Goal: Task Accomplishment & Management: Use online tool/utility

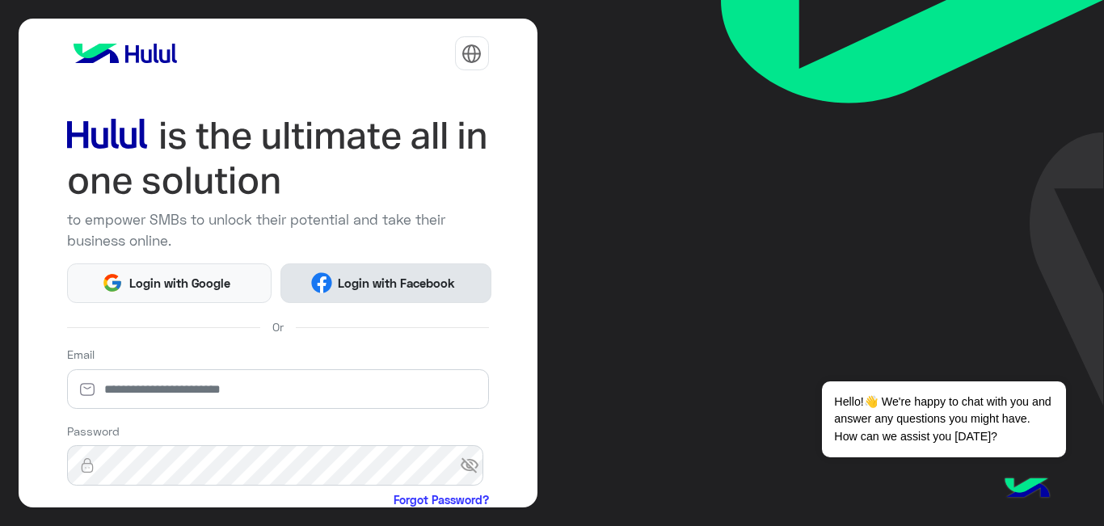
click at [373, 271] on button "Login with Facebook" at bounding box center [385, 283] width 211 height 40
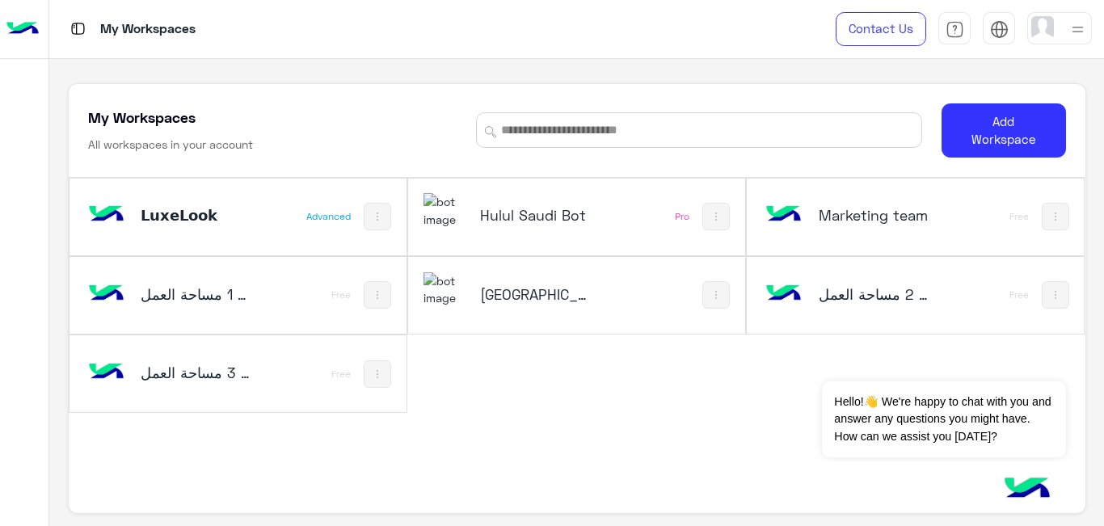
click at [0, 253] on div at bounding box center [24, 286] width 48 height 448
click at [554, 308] on div "Hulul Academy" at bounding box center [515, 295] width 184 height 47
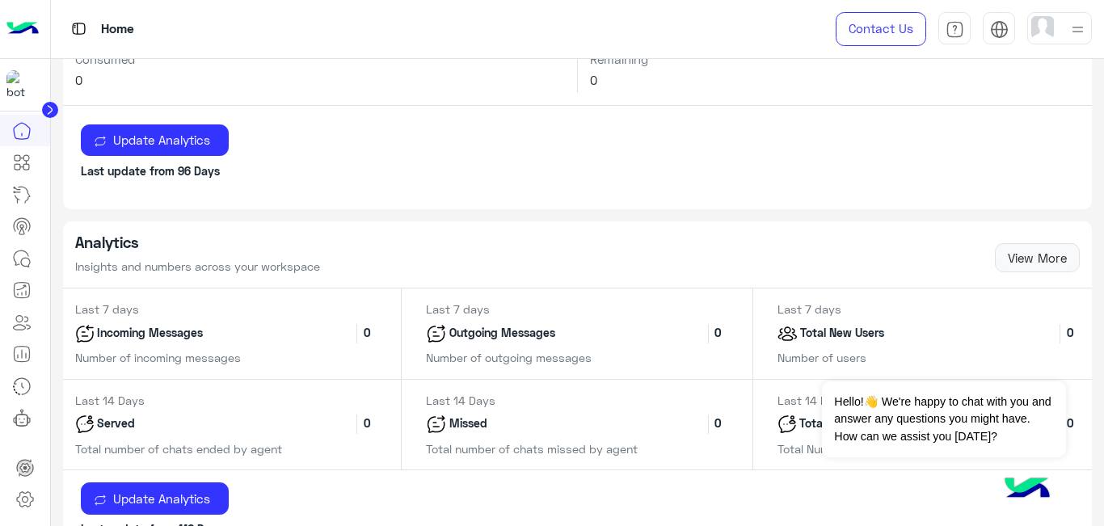
scroll to position [547, 0]
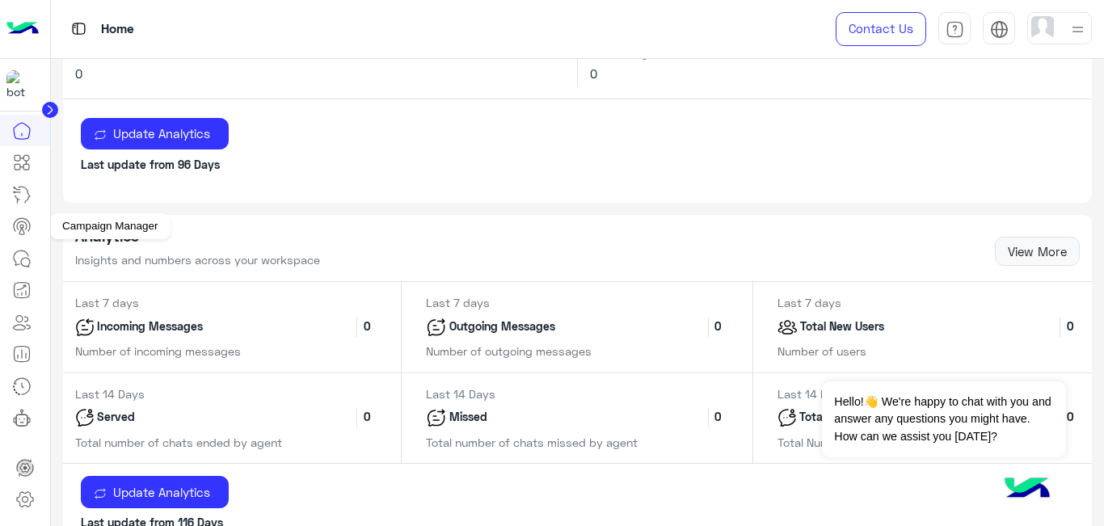
click at [27, 219] on icon at bounding box center [21, 226] width 19 height 19
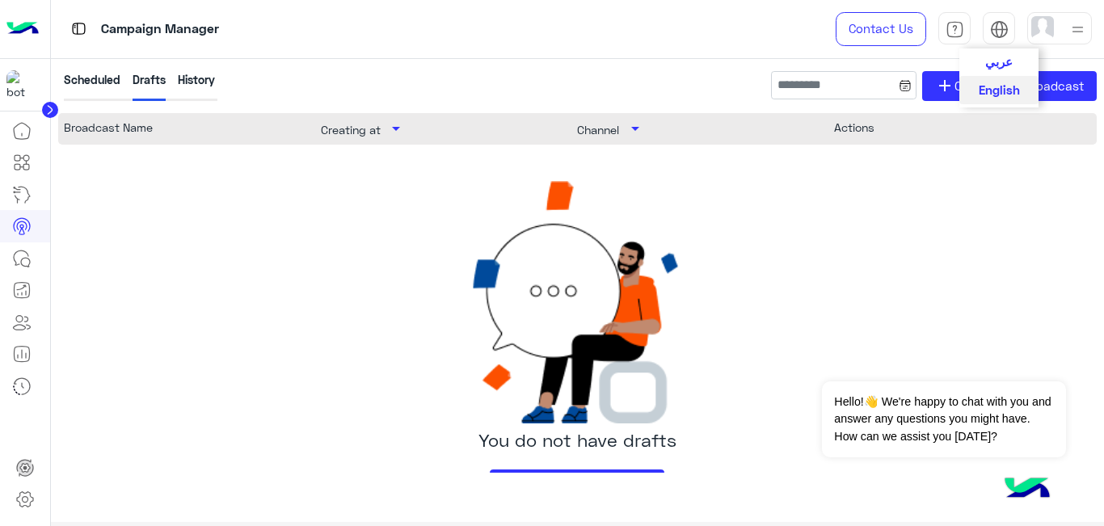
click at [999, 69] on span "عربي" at bounding box center [998, 61] width 27 height 15
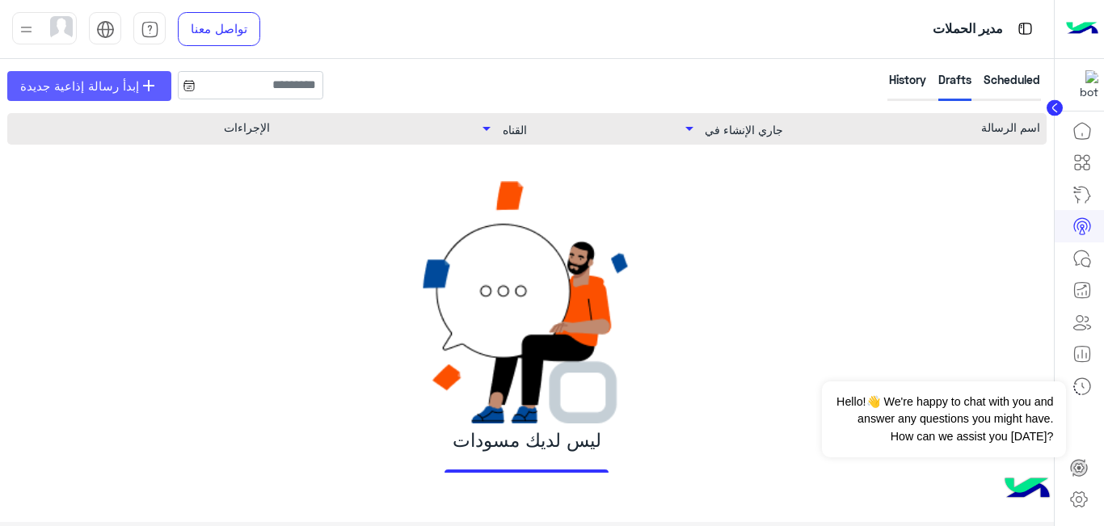
click at [139, 82] on span "add" at bounding box center [148, 85] width 19 height 19
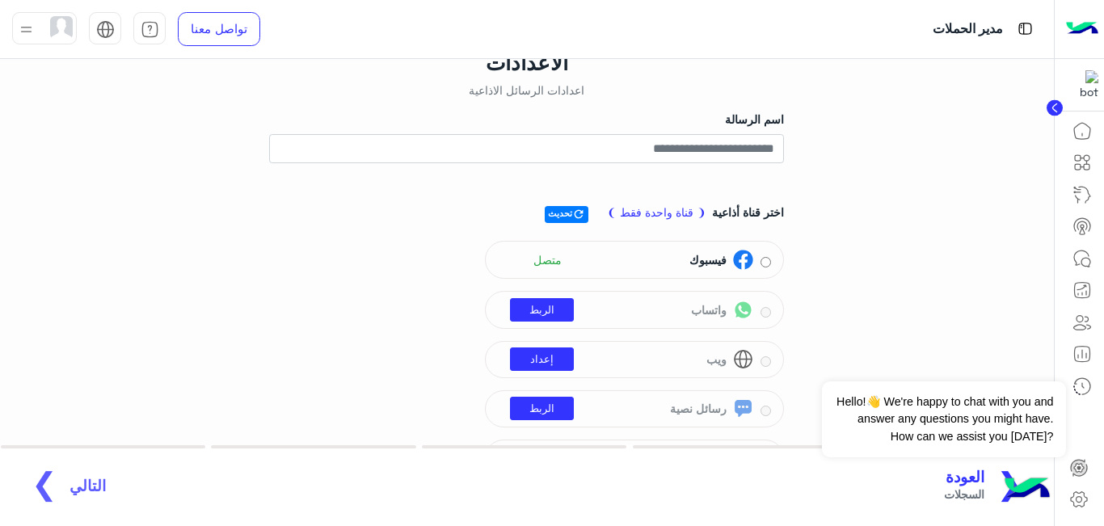
scroll to position [19, 0]
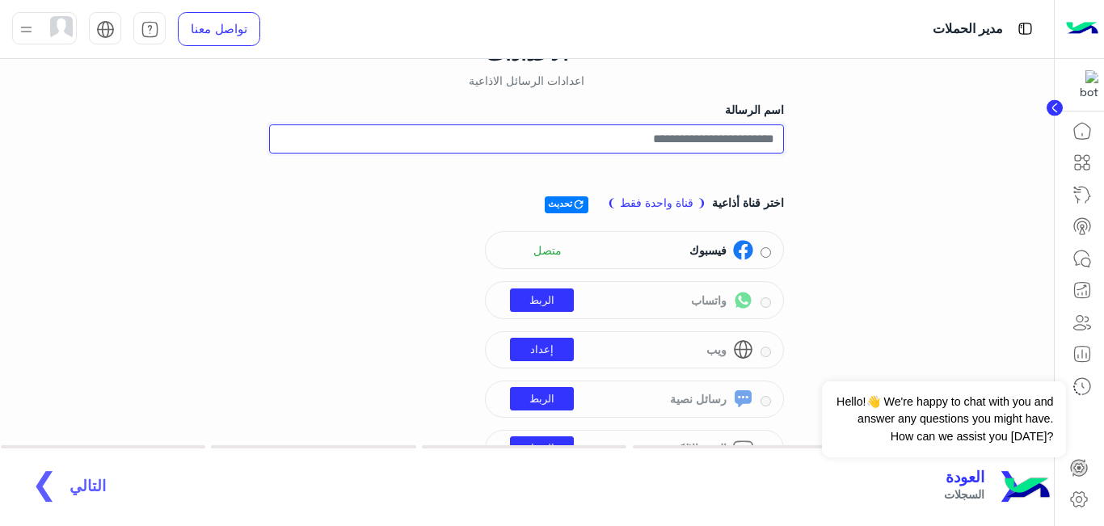
click at [768, 145] on input "اسم الرسالة" at bounding box center [526, 138] width 515 height 29
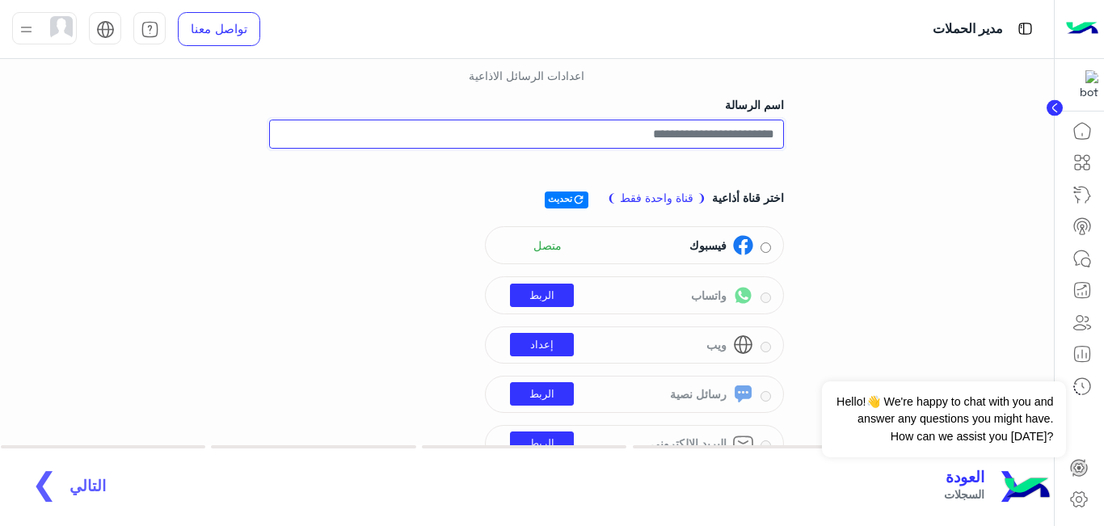
scroll to position [24, 0]
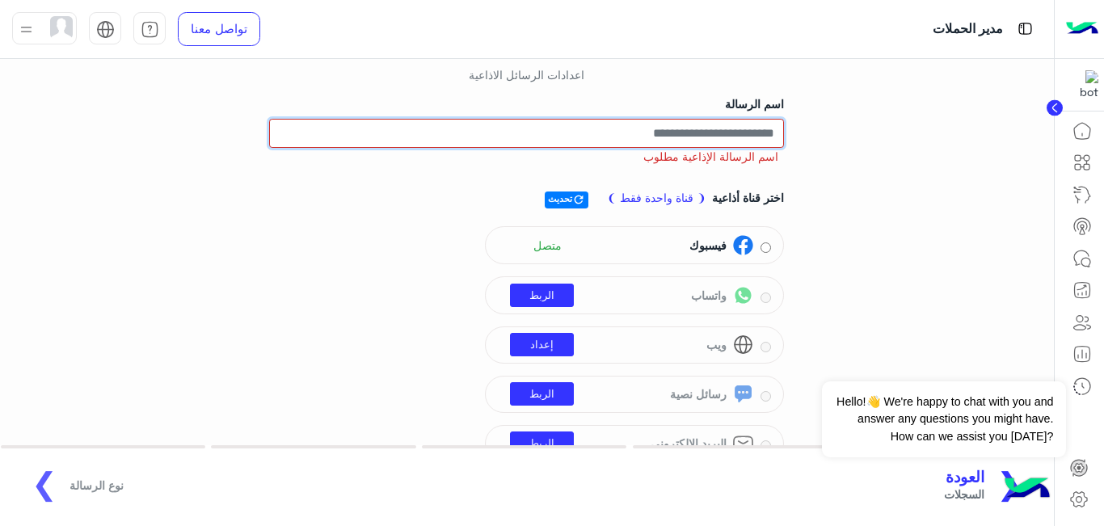
click at [750, 138] on input "اسم الرسالة" at bounding box center [526, 133] width 515 height 29
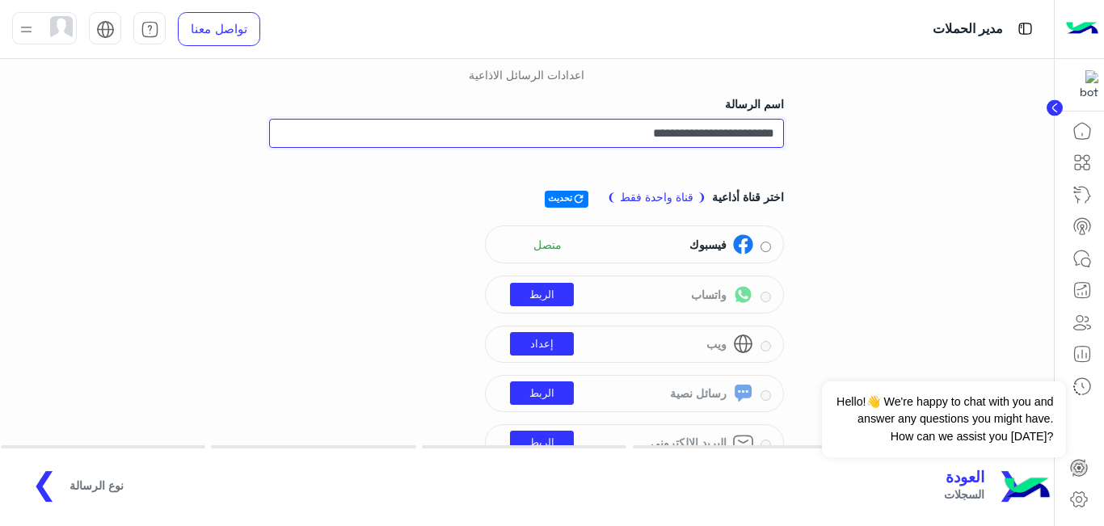
type input "**********"
click at [971, 300] on div "**********" at bounding box center [527, 257] width 1078 height 445
click at [44, 481] on span "❯" at bounding box center [45, 483] width 26 height 36
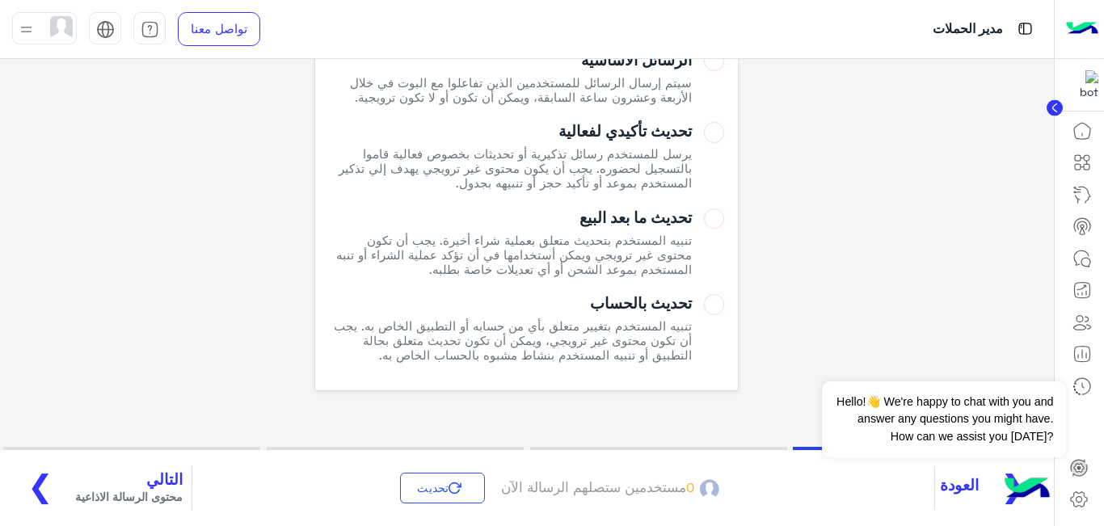
scroll to position [184, 0]
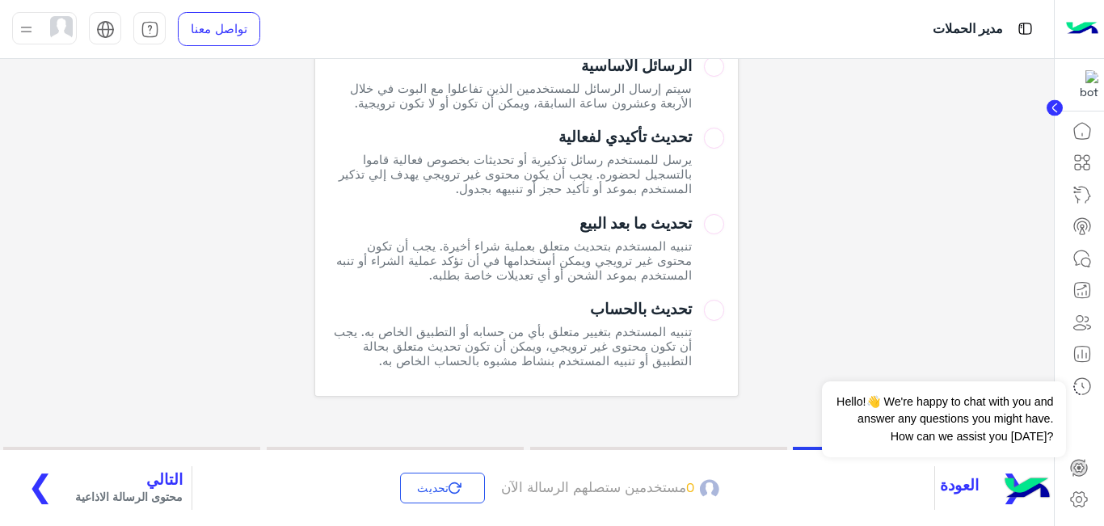
click at [55, 493] on button "التالي محتوى الرسالة الاذاعية ❯" at bounding box center [104, 488] width 176 height 44
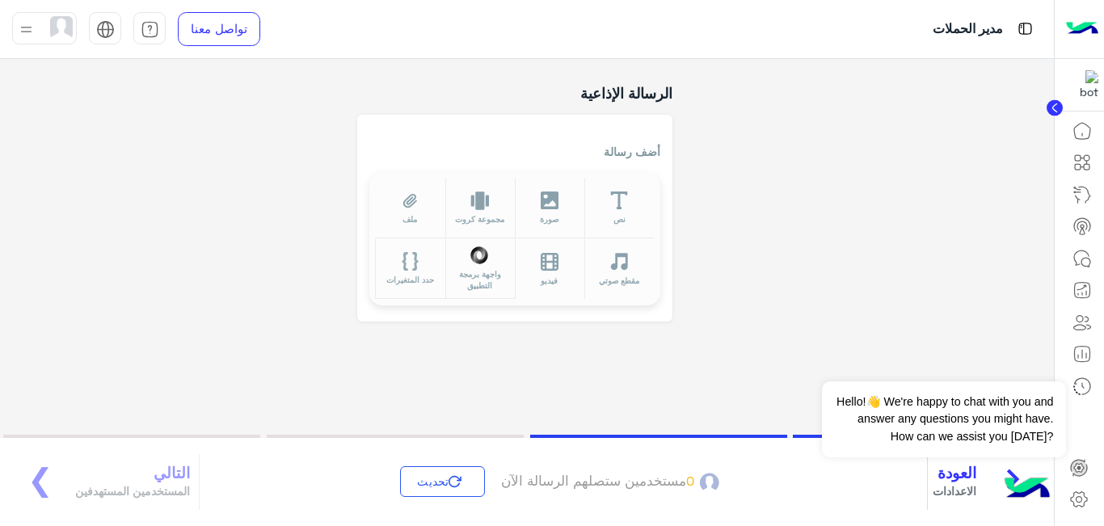
scroll to position [105, 0]
click at [625, 153] on p "أضف رسالة" at bounding box center [514, 151] width 291 height 17
drag, startPoint x: 613, startPoint y: 148, endPoint x: 751, endPoint y: 170, distance: 139.1
click at [751, 170] on div "محتوى الرسالة الاذاعية ما المحتوى الذي تود ارساله لمستخدميك الرسالة الإذاعية أض…" at bounding box center [527, 154] width 1054 height 360
click at [614, 155] on p "أضف رسالة" at bounding box center [514, 151] width 291 height 17
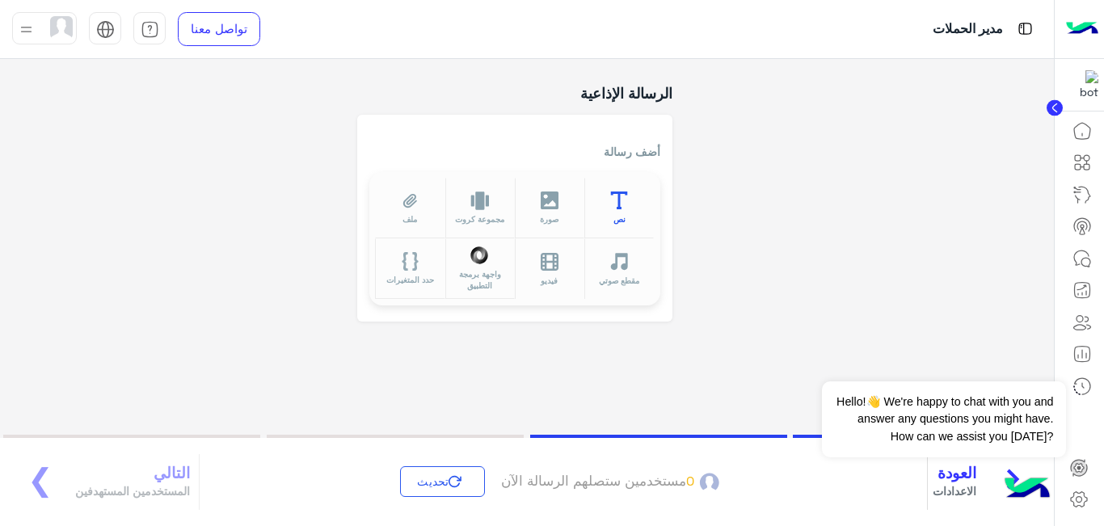
click at [622, 204] on icon at bounding box center [619, 201] width 17 height 19
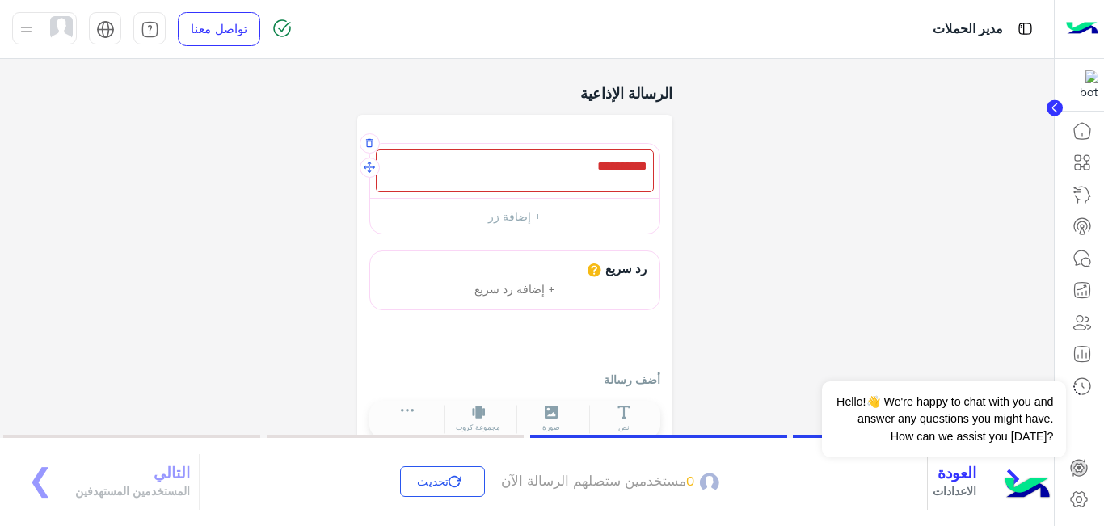
click at [601, 170] on div at bounding box center [515, 171] width 278 height 43
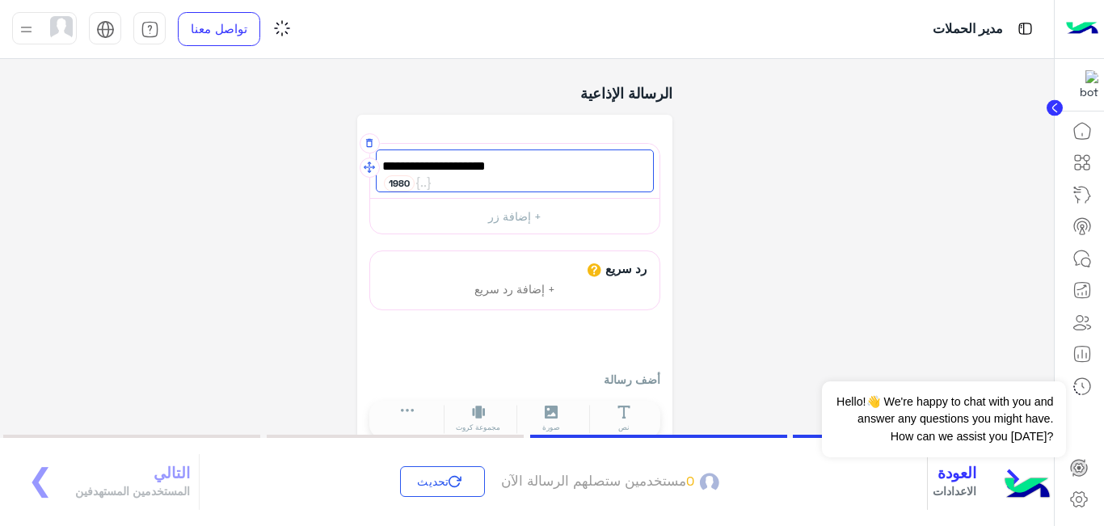
scroll to position [0, 0]
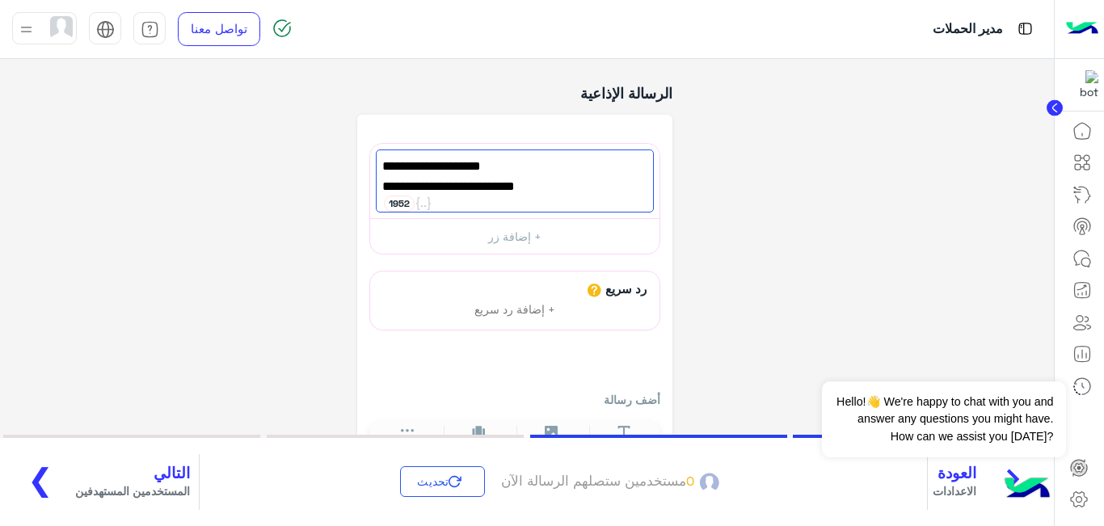
type textarea "**********"
click at [124, 479] on span "التالي" at bounding box center [132, 473] width 115 height 19
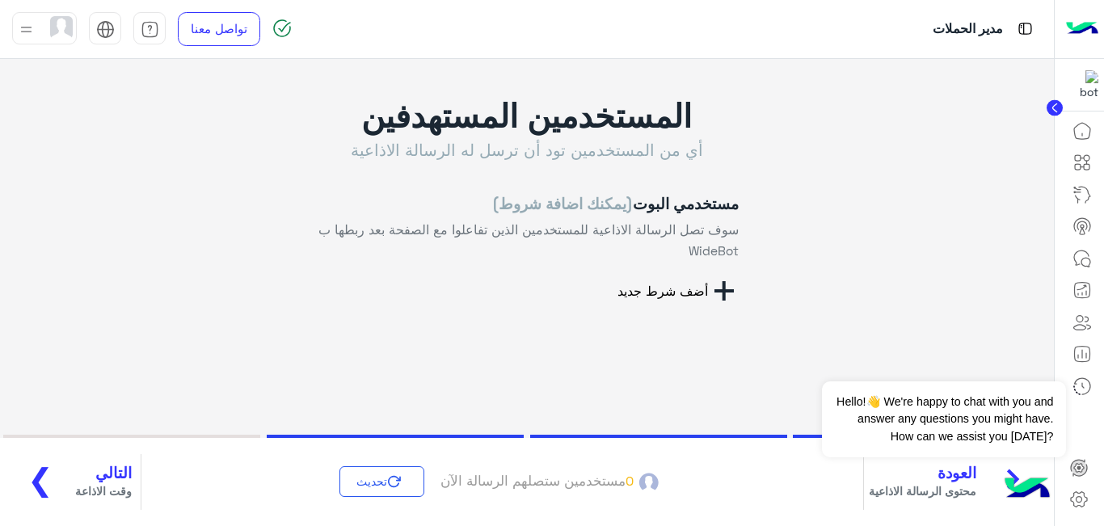
scroll to position [6, 0]
click at [731, 293] on icon "button" at bounding box center [723, 291] width 19 height 19
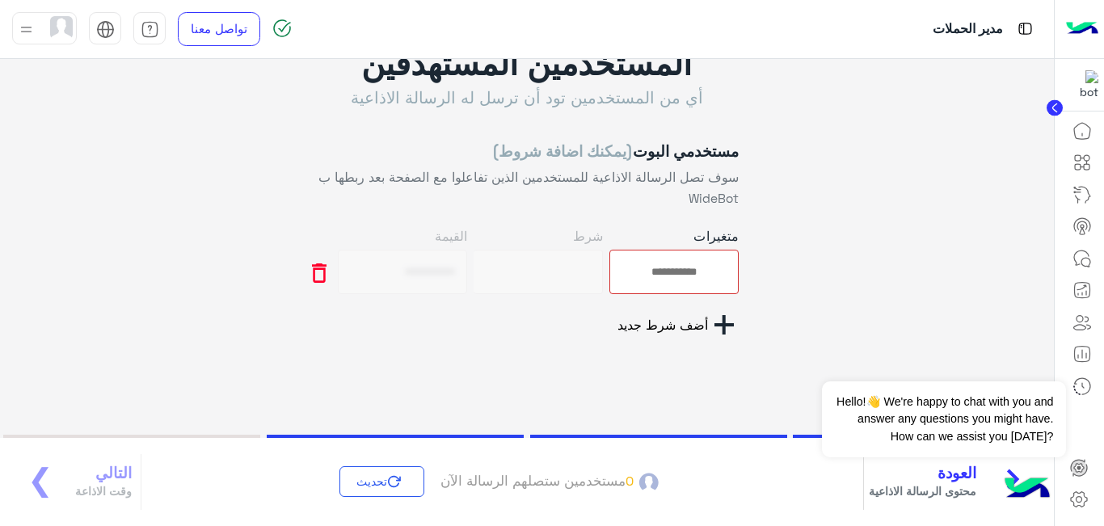
scroll to position [94, 0]
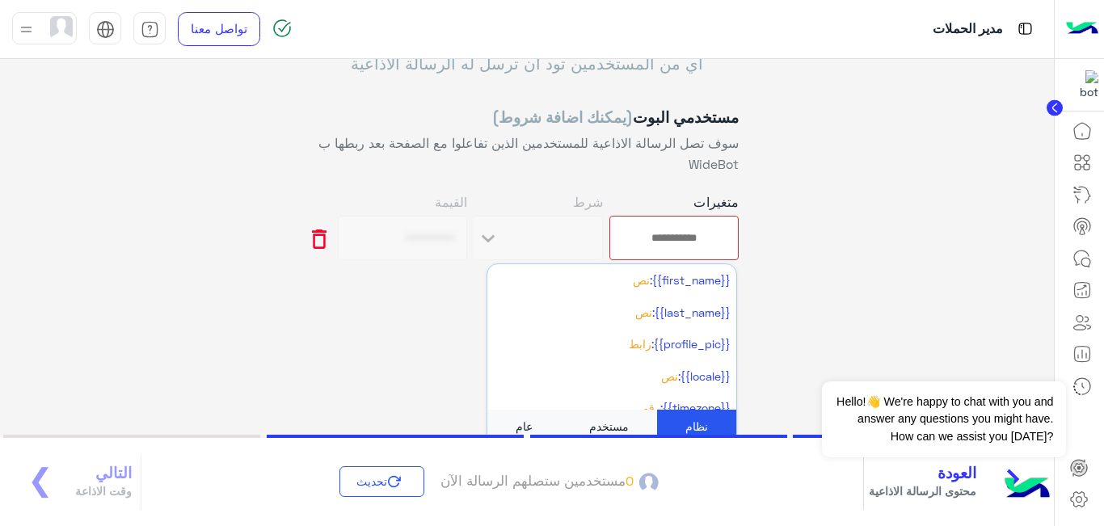
click at [688, 234] on input "text" at bounding box center [674, 237] width 126 height 41
click at [782, 208] on div "المستخدمين المستهدفين أي من المستخدمين تود أن ترسل له الرسالة الاذاعية مستخدمي …" at bounding box center [527, 159] width 1054 height 349
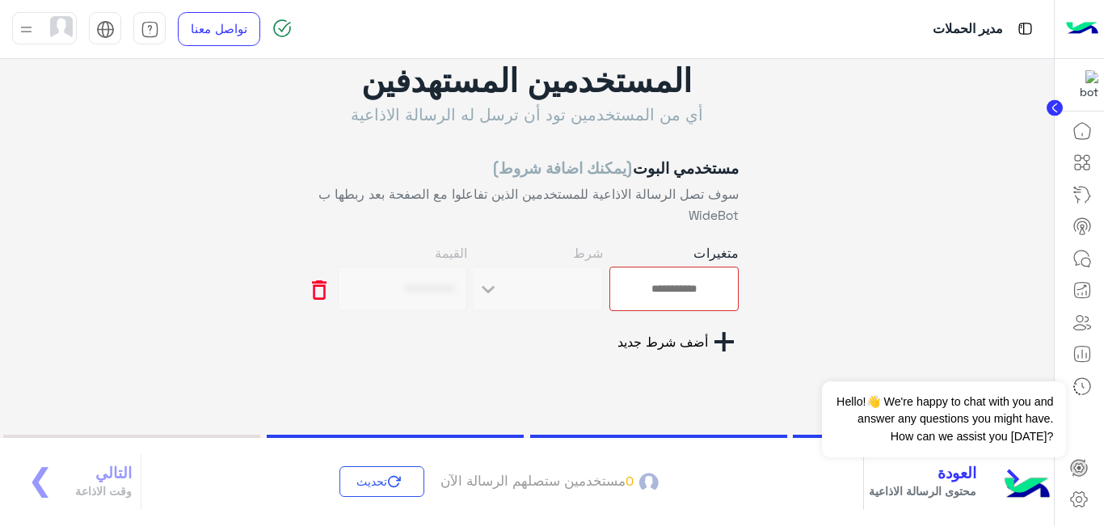
scroll to position [0, 0]
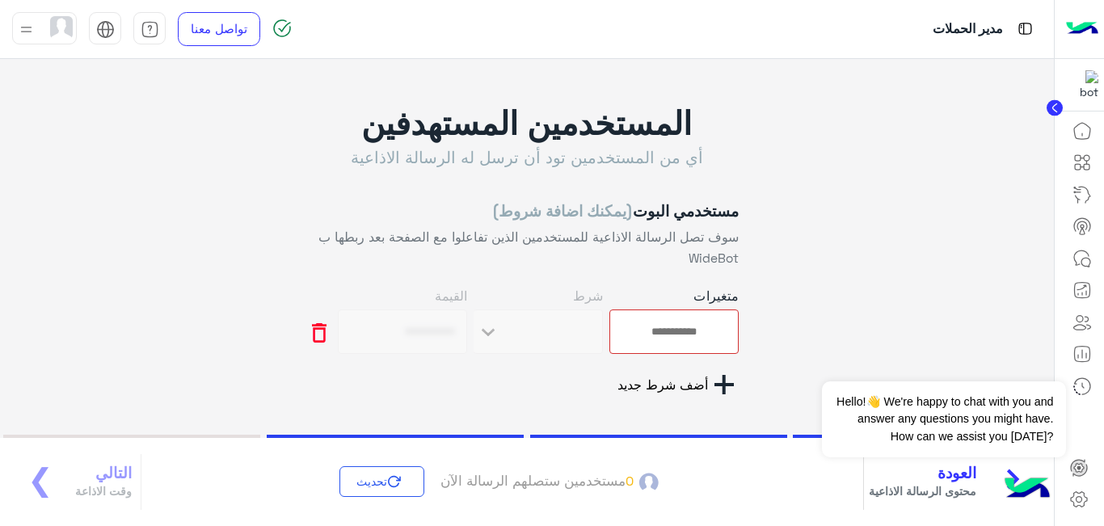
click at [327, 339] on icon "button" at bounding box center [319, 332] width 15 height 19
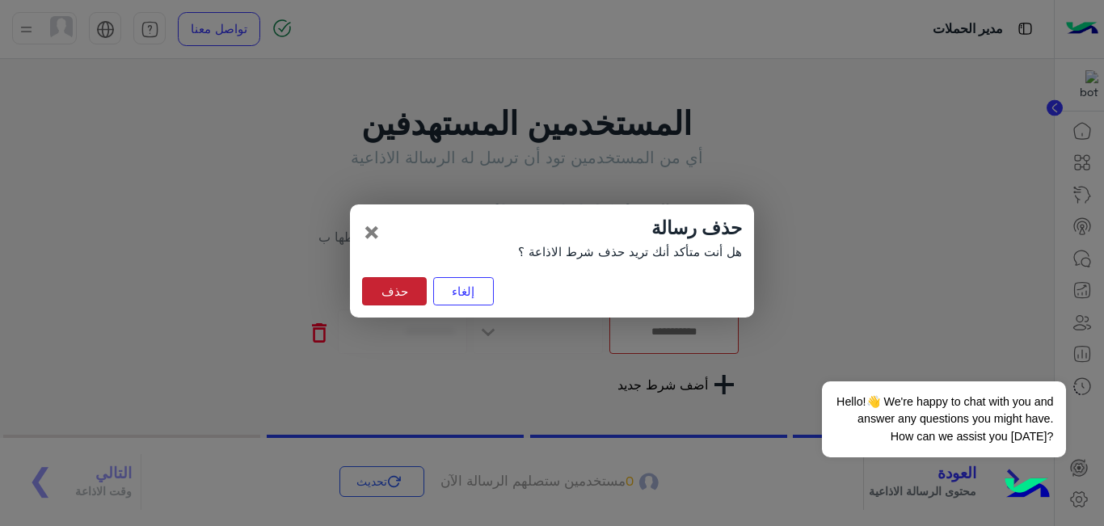
click at [393, 283] on button "حذف" at bounding box center [394, 291] width 65 height 29
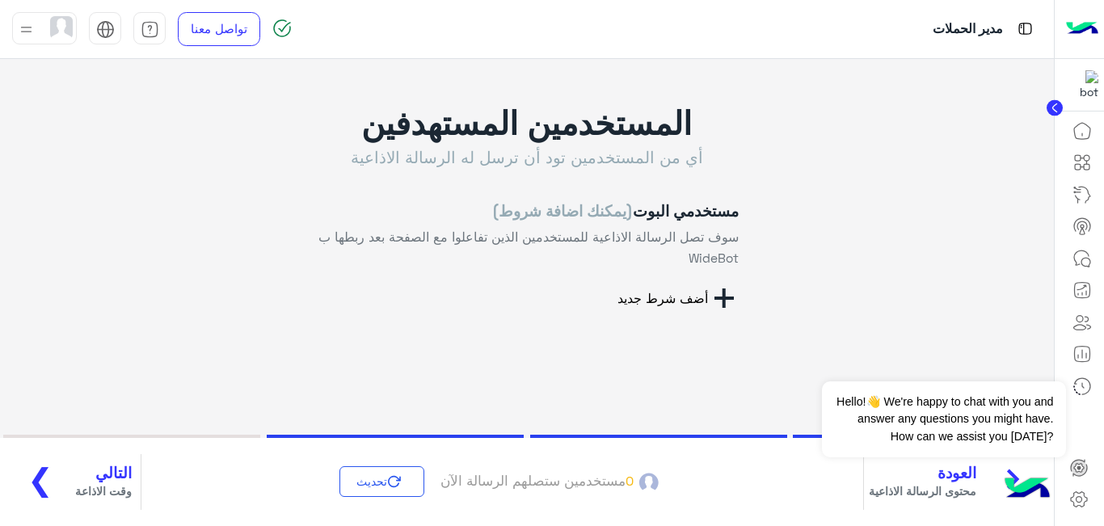
click at [916, 489] on span "محتوى الرسالة الاذاعية" at bounding box center [922, 490] width 107 height 17
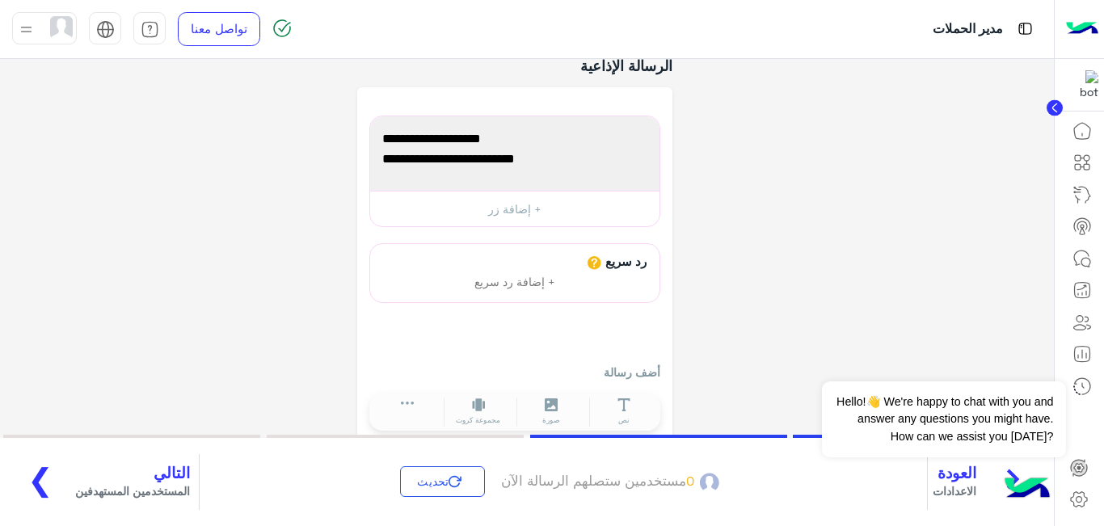
scroll to position [132, 0]
click at [527, 196] on button "+ إضافة زر" at bounding box center [514, 210] width 289 height 36
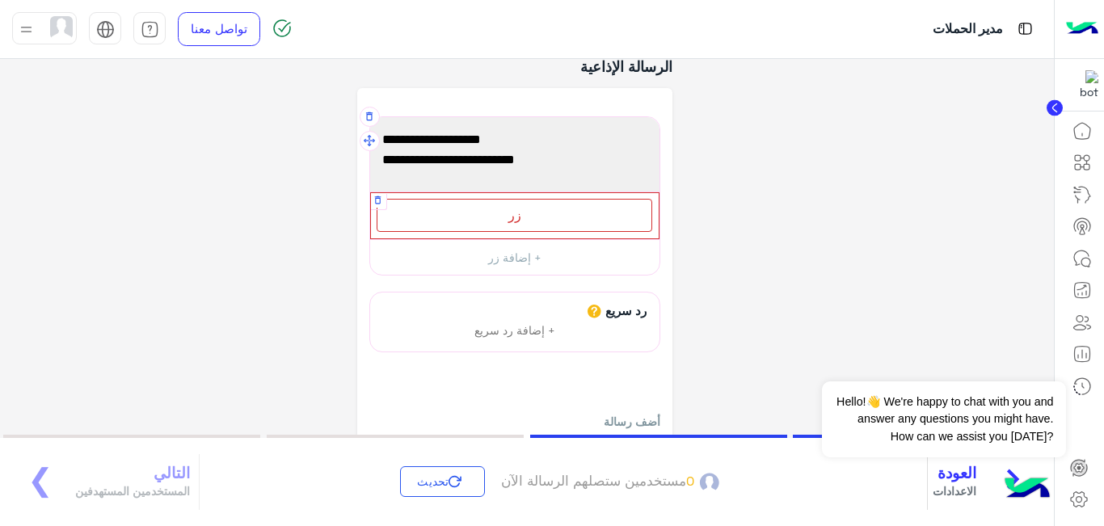
click at [521, 213] on div "زر" at bounding box center [515, 215] width 276 height 33
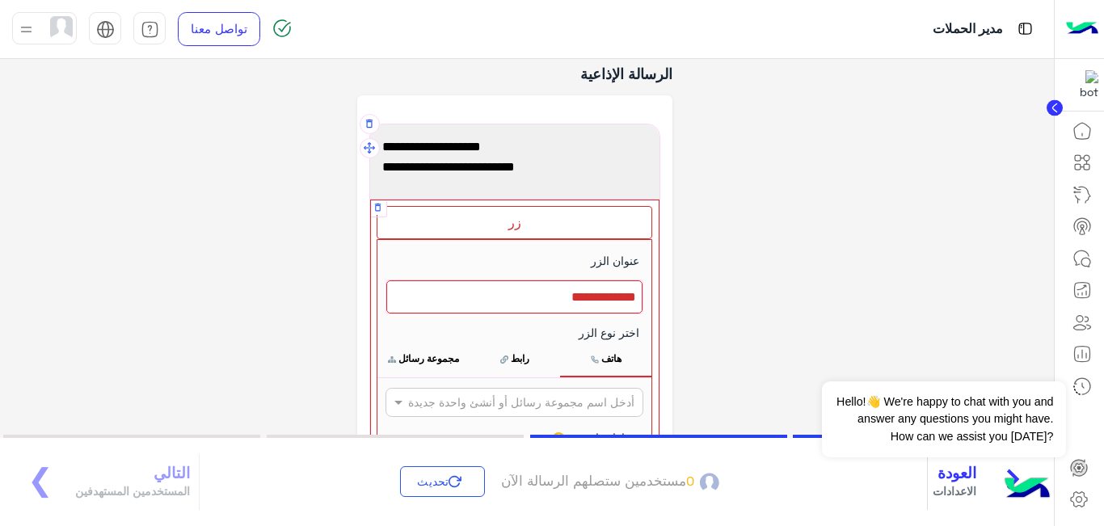
scroll to position [88, 0]
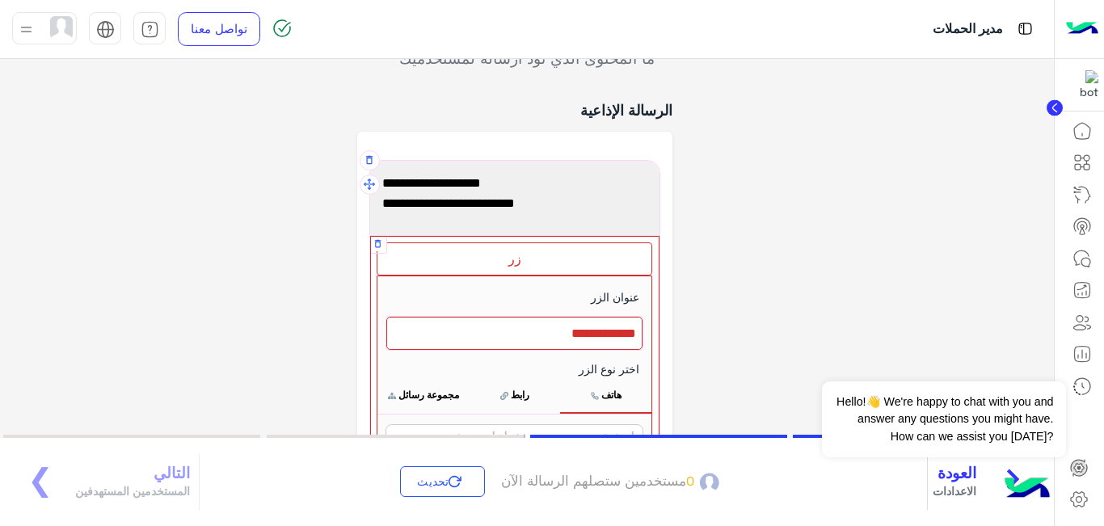
click at [571, 335] on div at bounding box center [514, 334] width 256 height 34
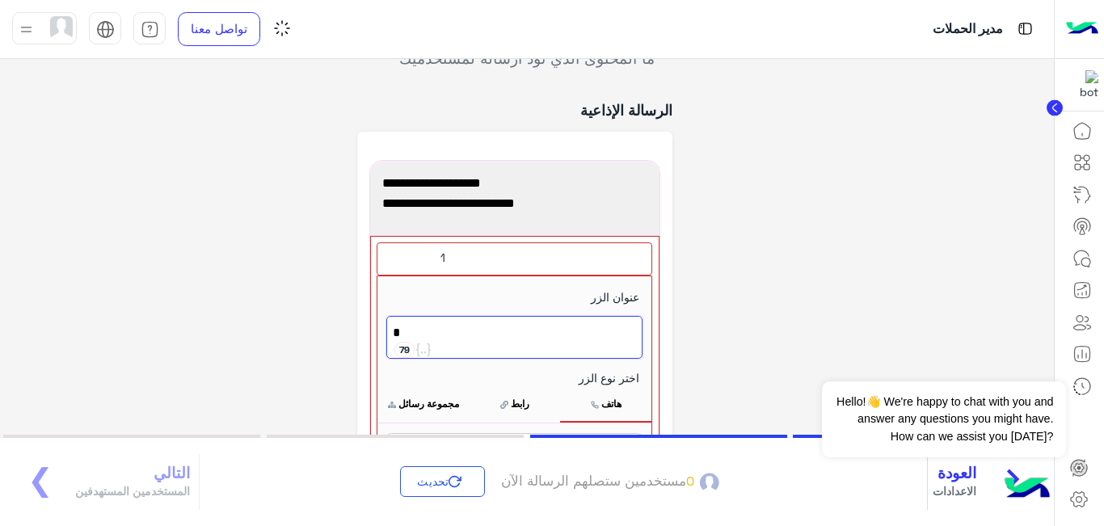
type textarea "*"
click at [292, 319] on div "**********" at bounding box center [527, 402] width 1054 height 823
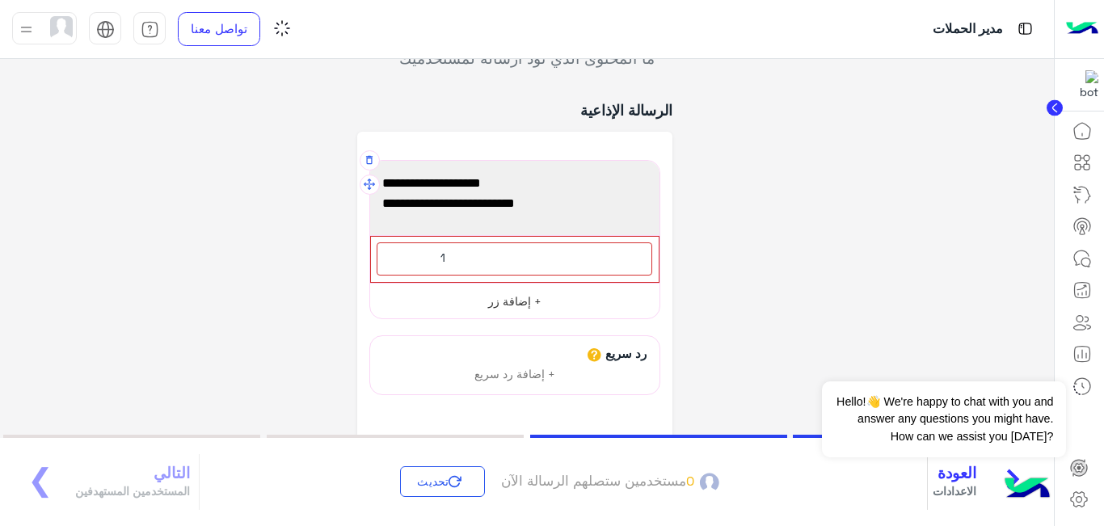
click at [473, 301] on button "+ إضافة زر" at bounding box center [514, 301] width 289 height 36
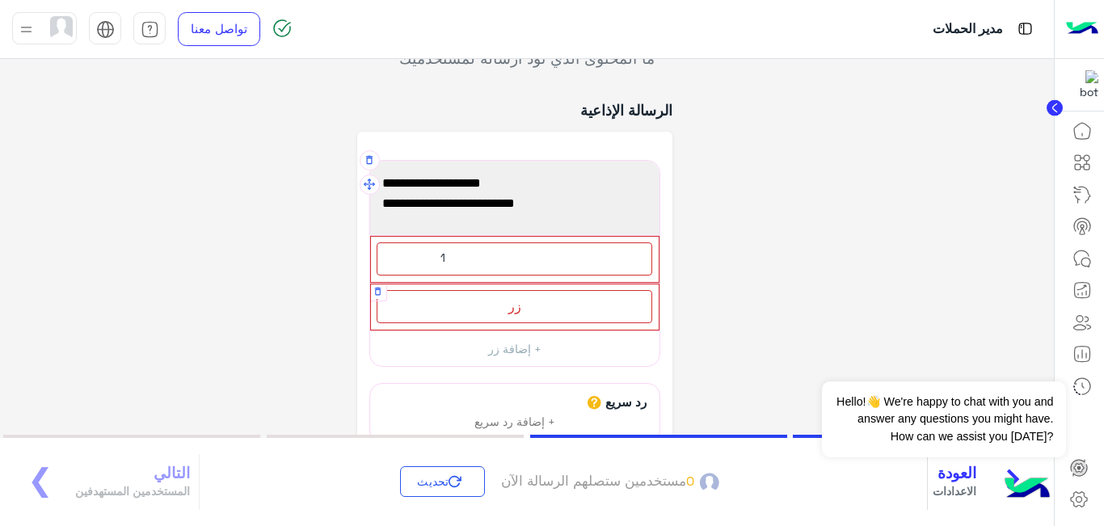
click at [470, 309] on div "زر" at bounding box center [515, 306] width 276 height 33
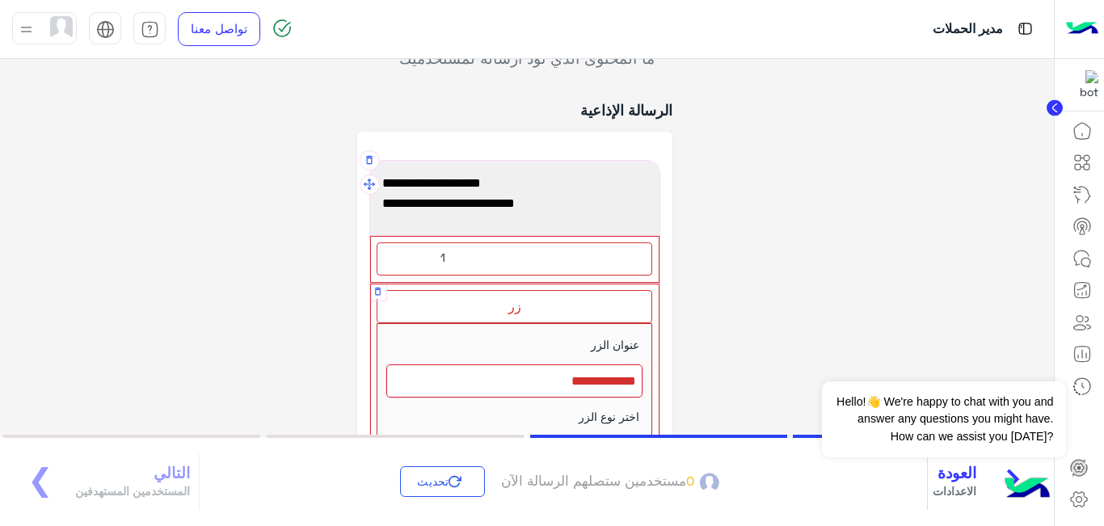
click at [486, 381] on div at bounding box center [514, 381] width 256 height 34
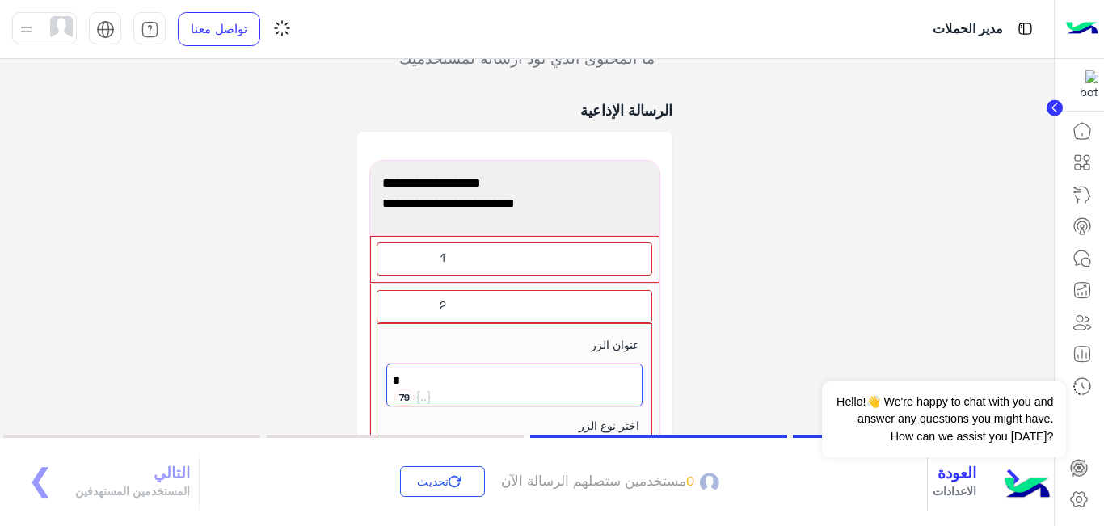
type textarea "*"
click at [234, 316] on div "**********" at bounding box center [527, 426] width 1054 height 870
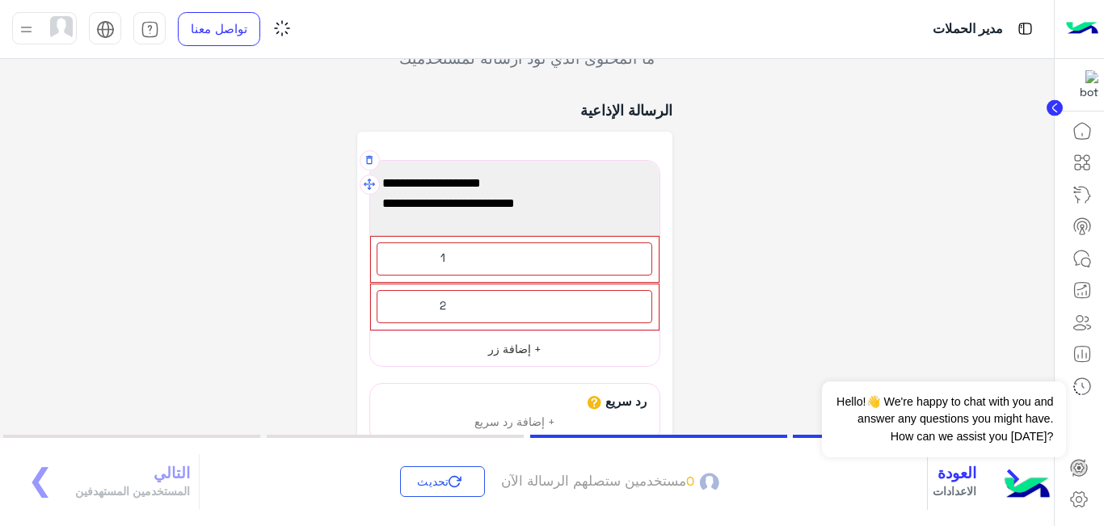
click at [500, 341] on button "+ إضافة زر" at bounding box center [514, 349] width 289 height 36
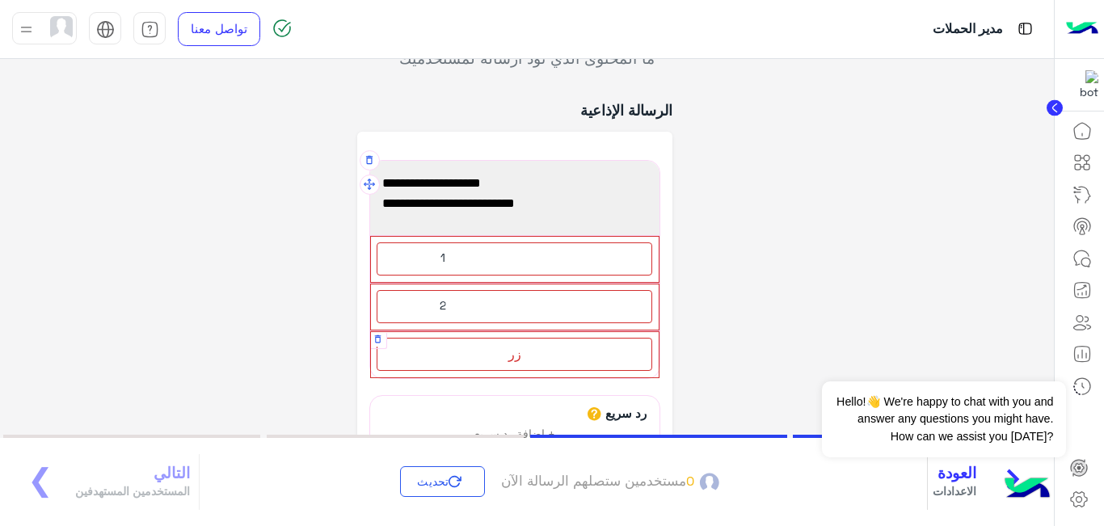
click at [493, 361] on div "زر" at bounding box center [515, 354] width 276 height 33
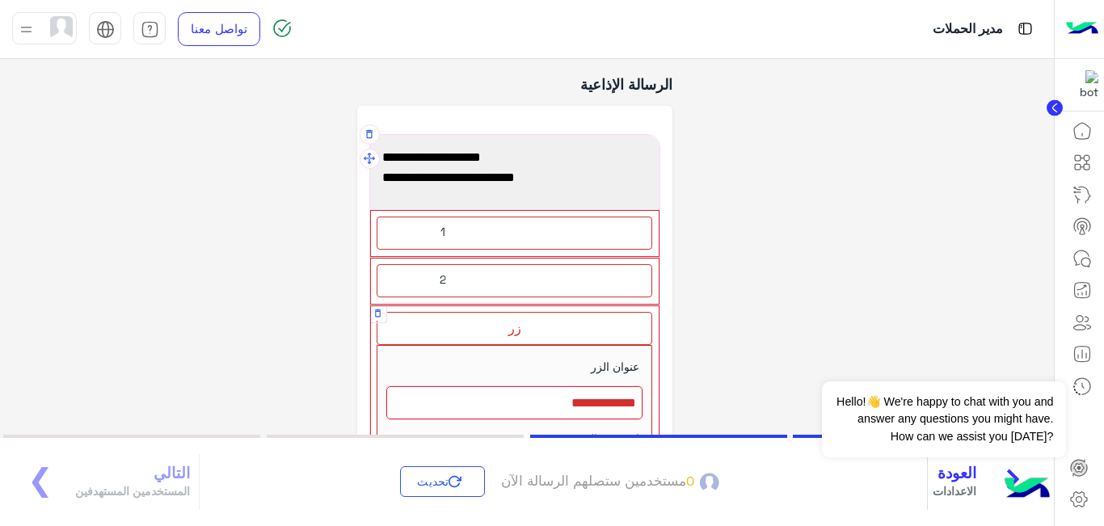
scroll to position [183, 0]
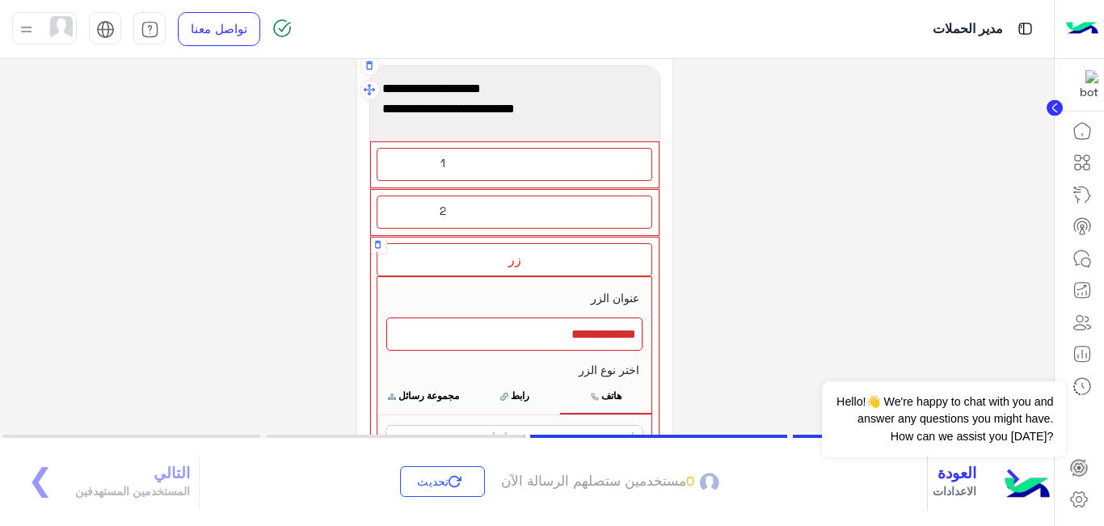
click at [584, 329] on div at bounding box center [514, 335] width 256 height 34
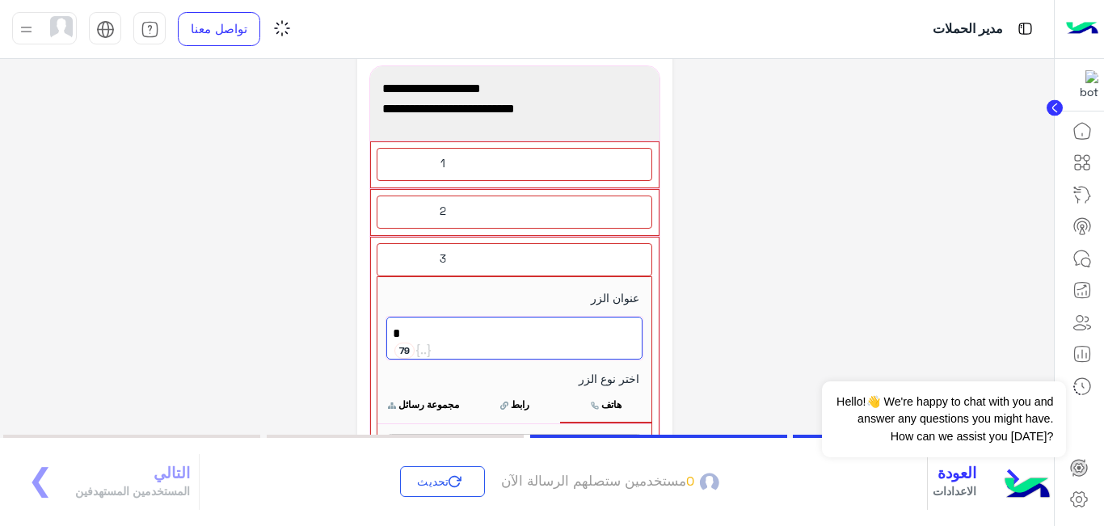
type textarea "*"
click at [219, 305] on div "**********" at bounding box center [527, 338] width 1054 height 882
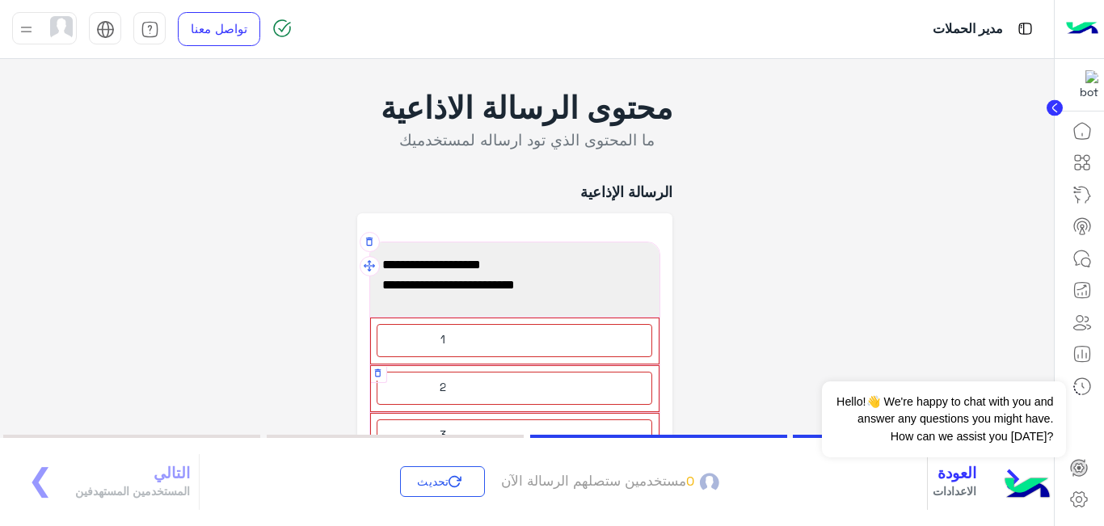
scroll to position [0, 0]
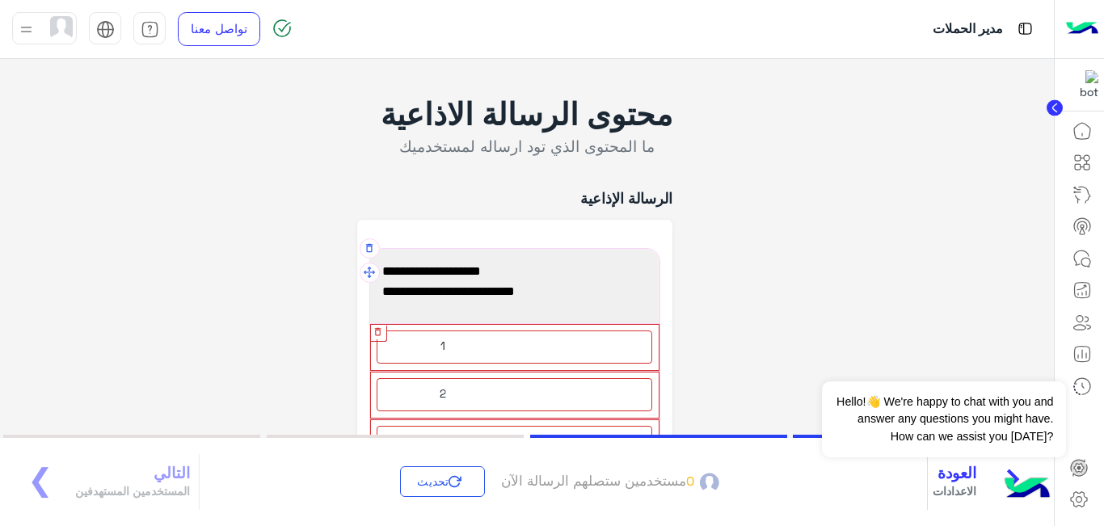
click at [381, 334] on icon "button" at bounding box center [378, 331] width 6 height 8
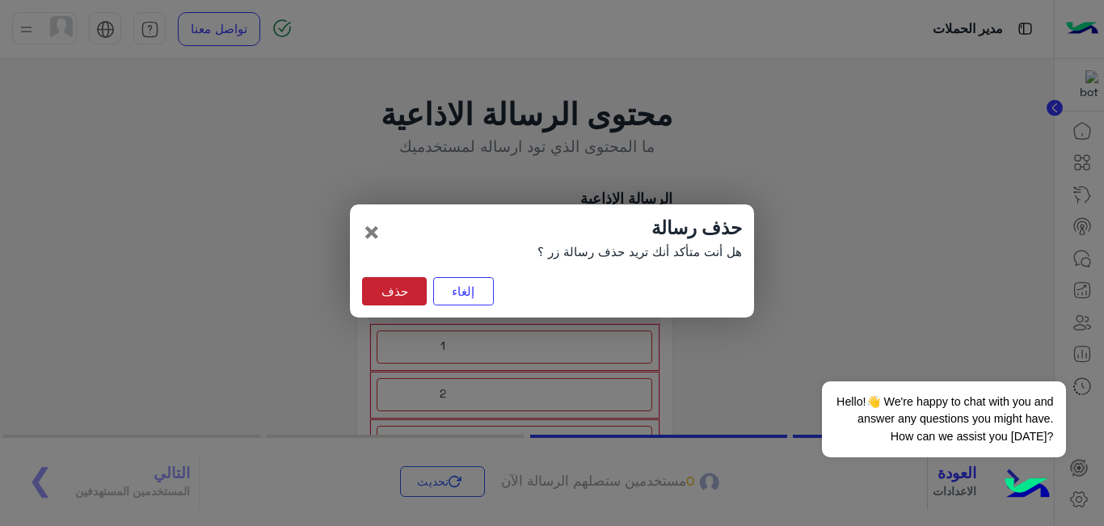
click at [381, 291] on button "حذف" at bounding box center [394, 291] width 65 height 29
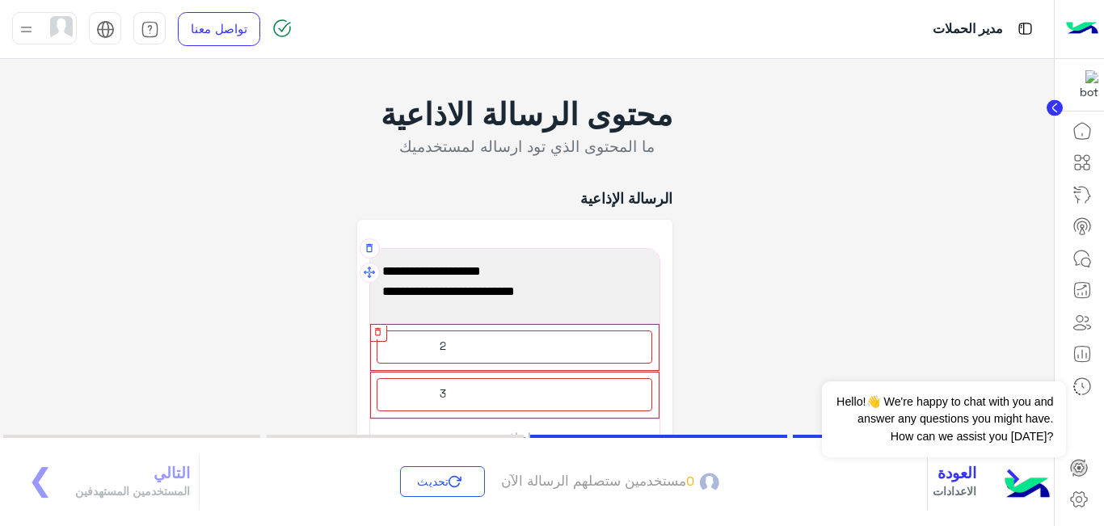
click at [382, 332] on icon "button" at bounding box center [378, 332] width 11 height 11
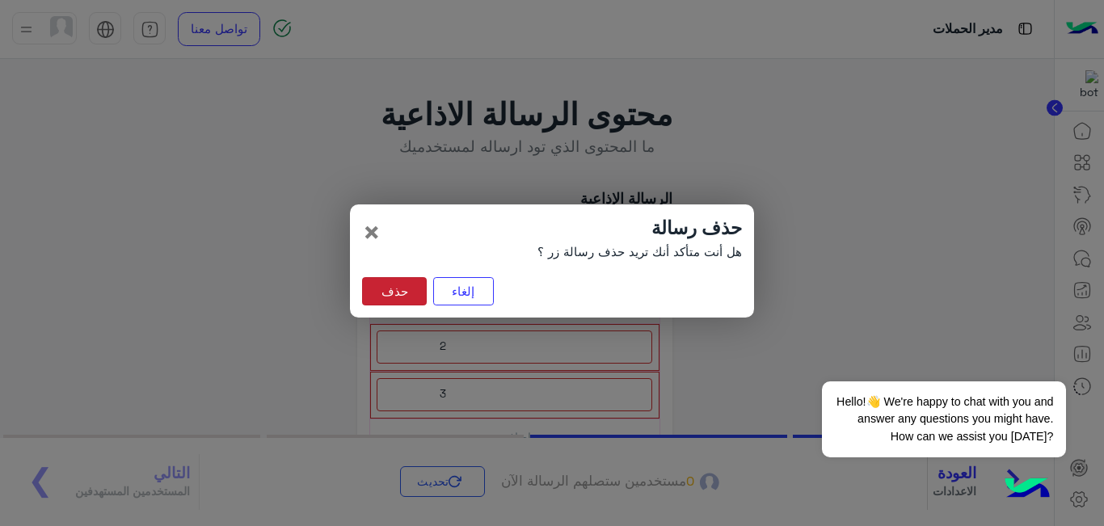
click at [398, 300] on button "حذف" at bounding box center [394, 291] width 65 height 29
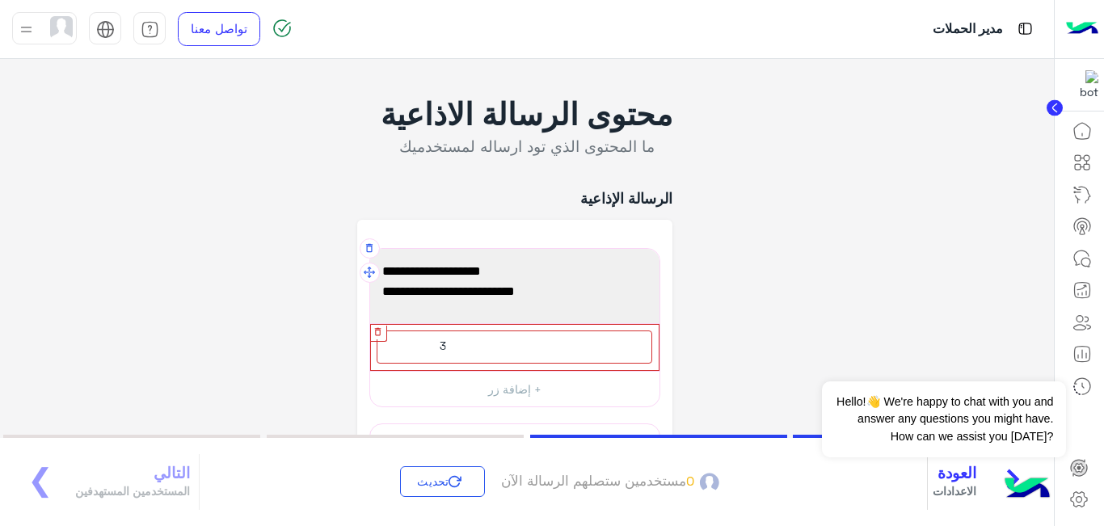
click at [382, 331] on icon "button" at bounding box center [378, 332] width 11 height 11
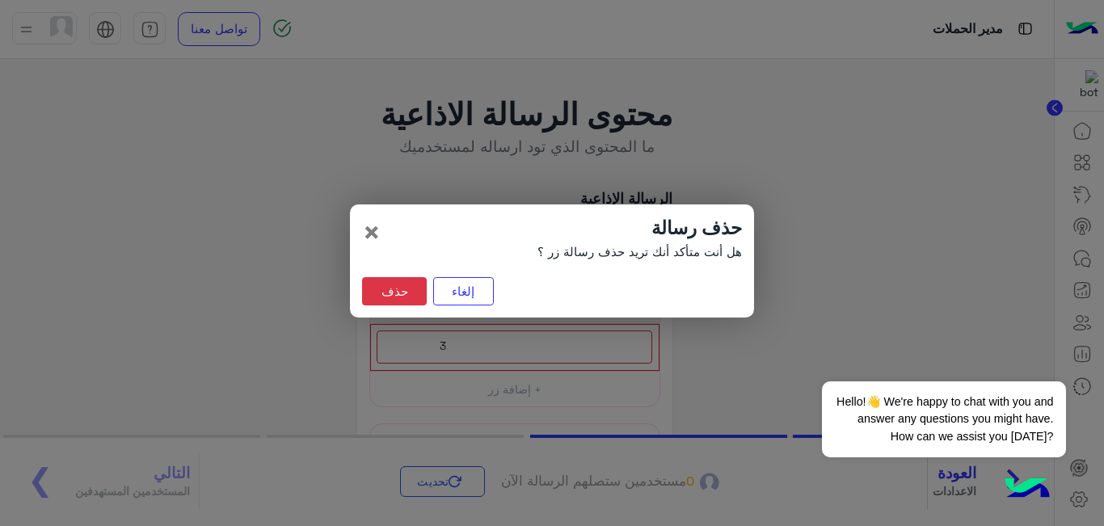
click at [400, 273] on div "حذف رسالة هل أنت متأكد أنك تريد حذف رسالة زر ؟ × إلغاء حذف" at bounding box center [552, 261] width 404 height 114
click at [400, 289] on button "حذف" at bounding box center [394, 291] width 65 height 29
